Goal: Check status

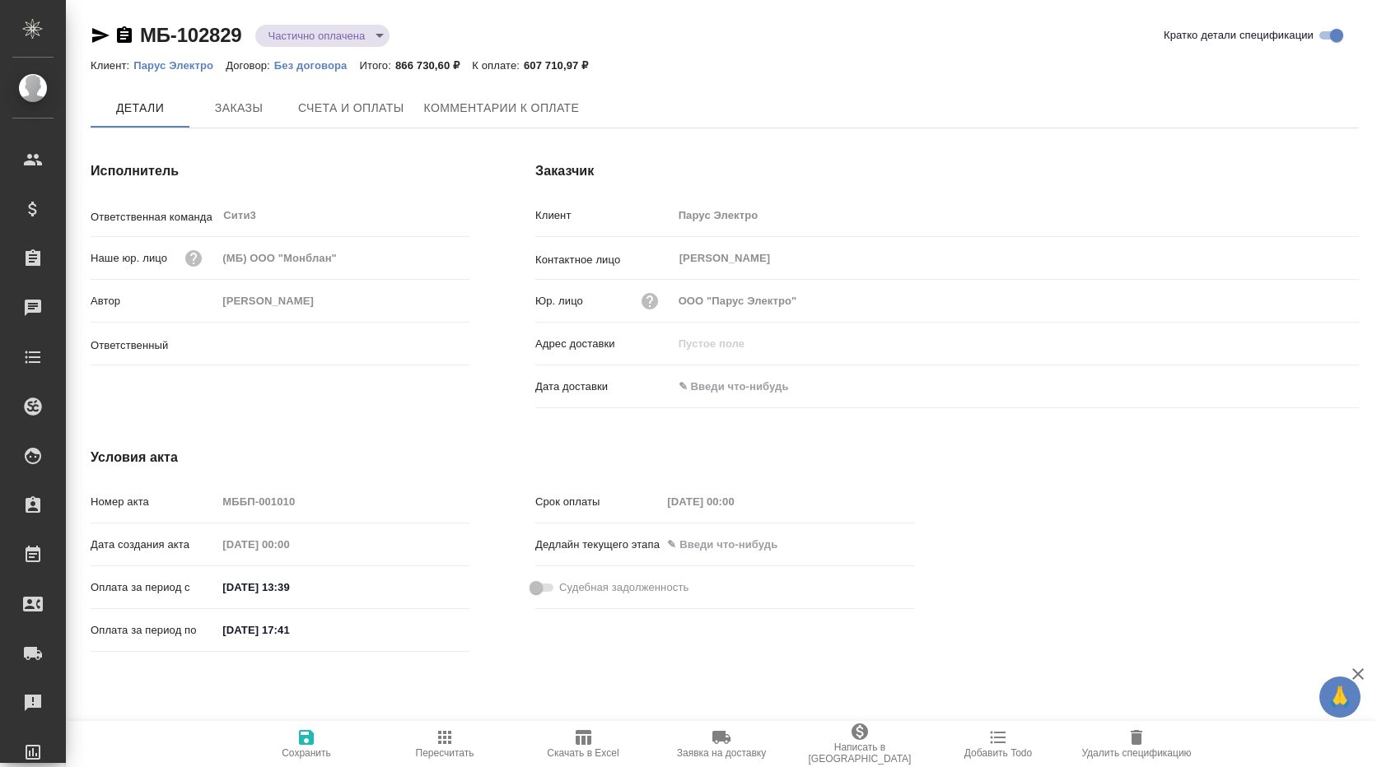
type input "[PERSON_NAME]"
click at [492, 105] on span "Комментарии к оплате" at bounding box center [502, 109] width 156 height 21
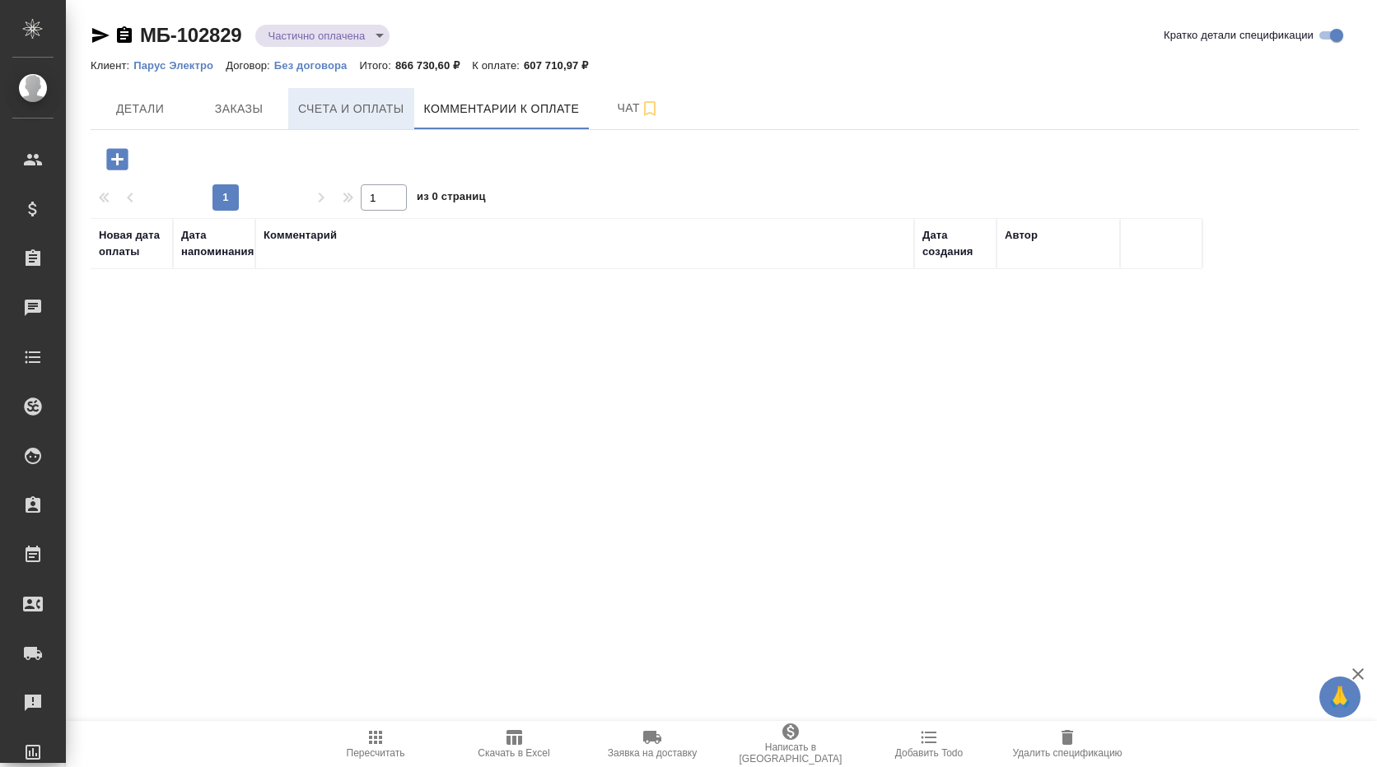
click at [339, 111] on span "Счета и оплаты" at bounding box center [351, 109] width 106 height 21
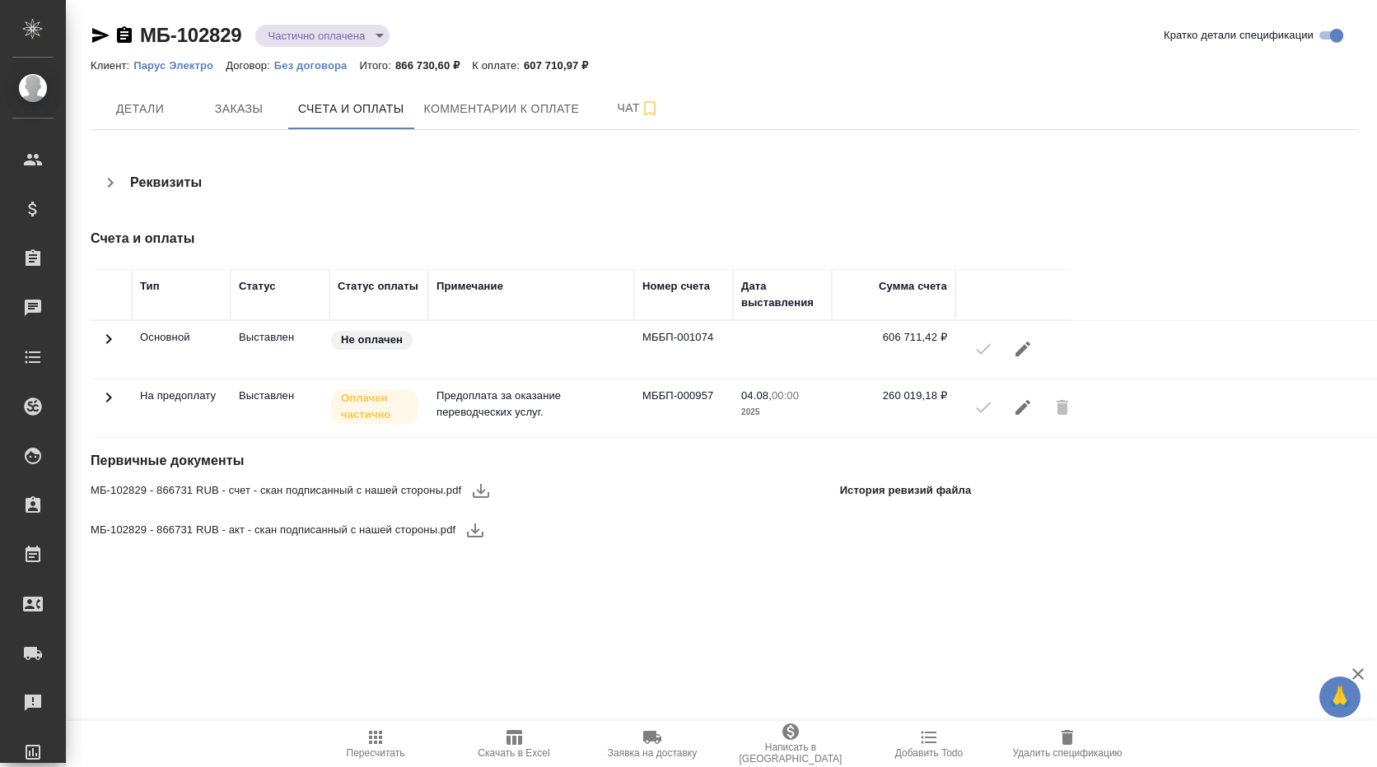
click at [108, 399] on icon at bounding box center [109, 398] width 20 height 20
